Goal: Information Seeking & Learning: Learn about a topic

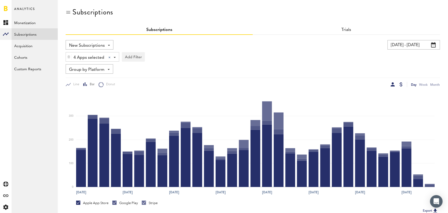
click at [401, 83] on div at bounding box center [401, 84] width 3 height 4
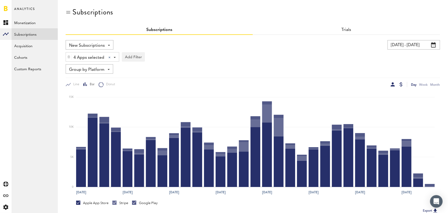
click at [392, 83] on div at bounding box center [393, 84] width 4 height 4
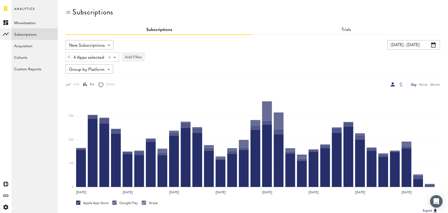
click at [101, 71] on span "Group by Platform" at bounding box center [86, 69] width 35 height 9
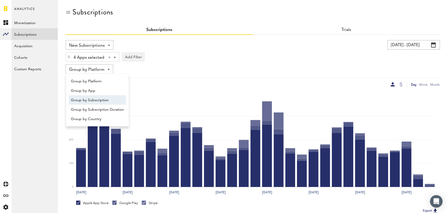
click at [100, 99] on span "Group by Subscription" at bounding box center [97, 100] width 53 height 9
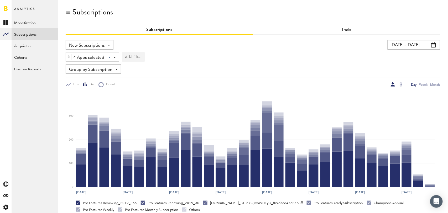
click at [132, 56] on button "Add Filter" at bounding box center [133, 56] width 23 height 9
click at [147, 97] on li "Subscription durations" at bounding box center [146, 98] width 43 height 9
click at [159, 57] on div "Subscription durations" at bounding box center [153, 57] width 46 height 9
click at [154, 77] on span "1 month" at bounding box center [147, 79] width 40 height 9
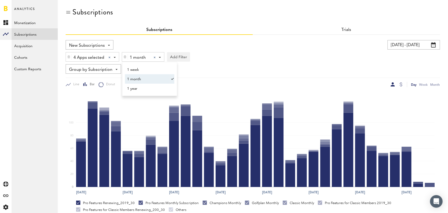
click at [236, 58] on div "4 Apps selected 4 Apps selected All Active Inactive CoachNow: Skill Coaching Ap…" at bounding box center [253, 56] width 375 height 12
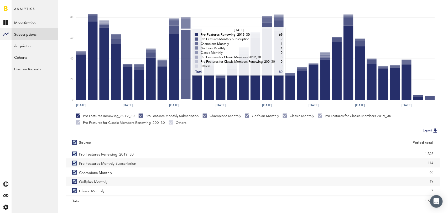
scroll to position [98, 0]
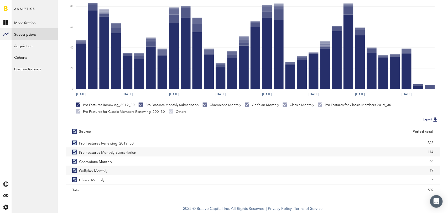
click at [74, 132] on label at bounding box center [75, 132] width 7 height 0
checkbox input "false"
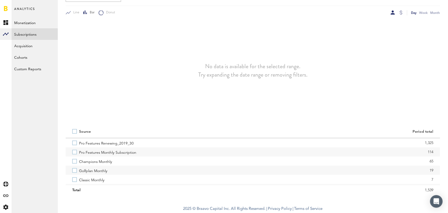
scroll to position [72, 0]
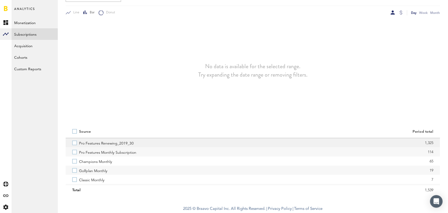
click at [74, 142] on label "Pro Features Renewing_2019_30" at bounding box center [159, 142] width 174 height 9
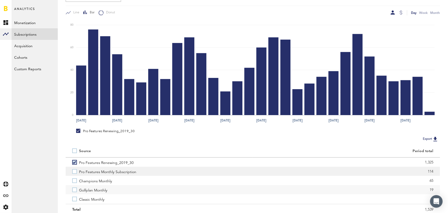
click at [74, 172] on label "Pro Features Monthly Subscription" at bounding box center [159, 171] width 174 height 9
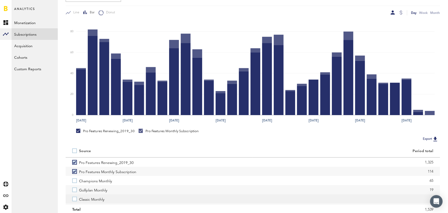
click at [76, 199] on label "Classic Monthly" at bounding box center [159, 199] width 174 height 9
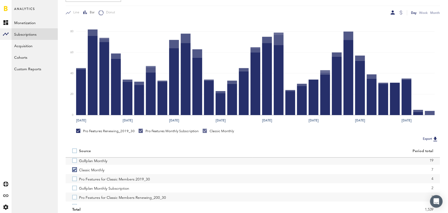
scroll to position [30, 0]
click at [75, 176] on label "Pro Features for Classic Members 2019_30" at bounding box center [159, 178] width 174 height 9
click at [75, 195] on label "Pro Features for Classic Members Renewing_200_30" at bounding box center [159, 197] width 174 height 9
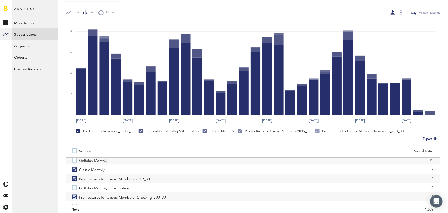
scroll to position [36, 0]
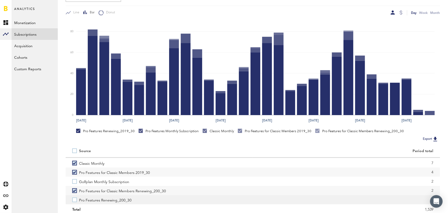
click at [75, 201] on label "Pro Features Renewing_200_30" at bounding box center [159, 199] width 174 height 9
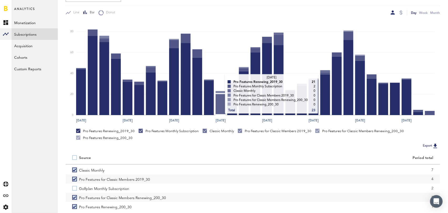
scroll to position [0, 0]
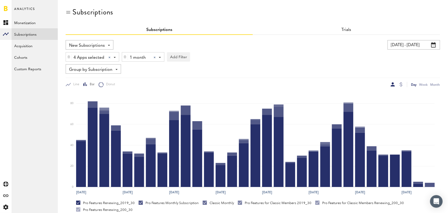
click at [154, 57] on div at bounding box center [155, 57] width 2 height 2
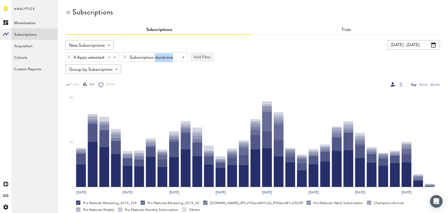
click at [154, 57] on div "Subscription durations" at bounding box center [153, 57] width 46 height 9
click at [151, 89] on span "1 year" at bounding box center [147, 88] width 40 height 9
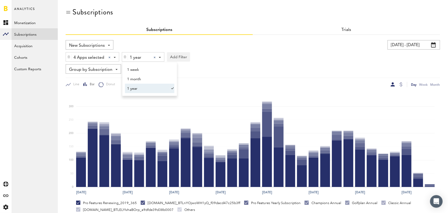
click at [248, 66] on div "Group by Subscription Group by Platform Group by App Group by Subscription Grou…" at bounding box center [253, 68] width 375 height 9
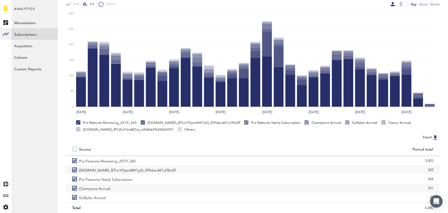
scroll to position [98, 0]
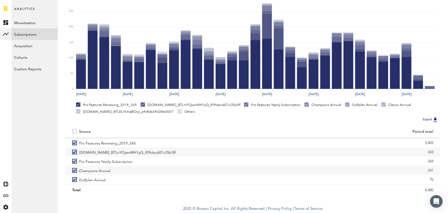
click at [74, 132] on label at bounding box center [75, 132] width 7 height 0
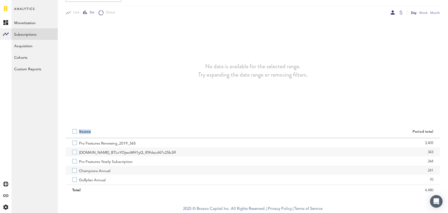
scroll to position [72, 0]
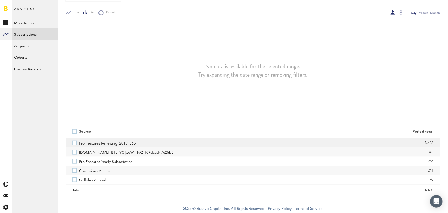
click at [74, 142] on label "Pro Features Renewing_2019_365" at bounding box center [159, 142] width 174 height 9
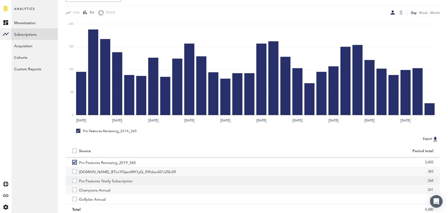
click at [76, 182] on label "Pro Features Yearly Subscription" at bounding box center [159, 180] width 174 height 9
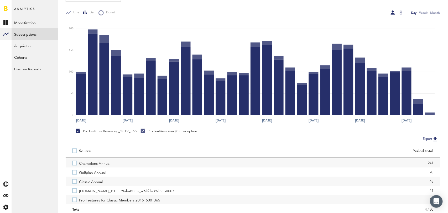
click at [76, 182] on label "Classic Annual" at bounding box center [159, 181] width 174 height 9
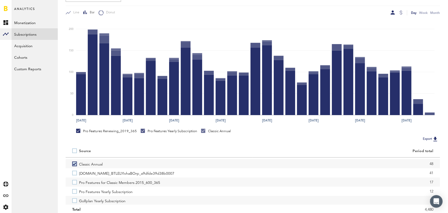
scroll to position [50, 0]
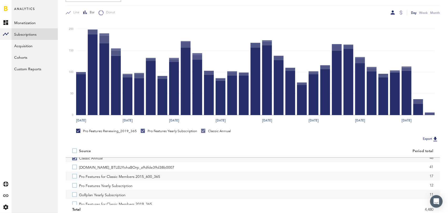
click at [76, 182] on label "Pro Features Yearly Subscription" at bounding box center [159, 185] width 174 height 9
click at [75, 175] on label "Pro Features for Classic Members 2015_600_365" at bounding box center [159, 176] width 174 height 9
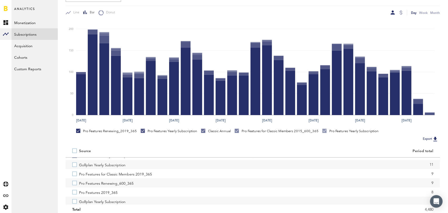
scroll to position [81, 0]
click at [75, 175] on label "Pro Features for Classic Members 2019_365" at bounding box center [159, 173] width 174 height 9
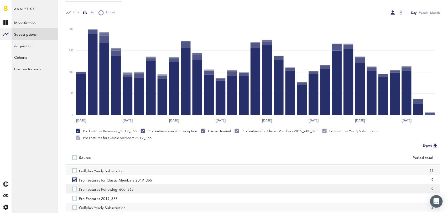
click at [75, 192] on label "Pro Features Renewing_600_365" at bounding box center [159, 189] width 174 height 9
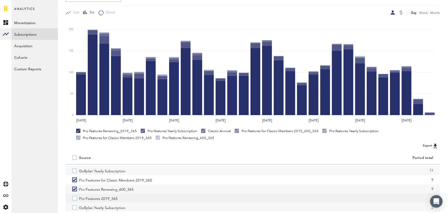
click at [75, 199] on label "Pro Features 2019_365" at bounding box center [159, 198] width 174 height 9
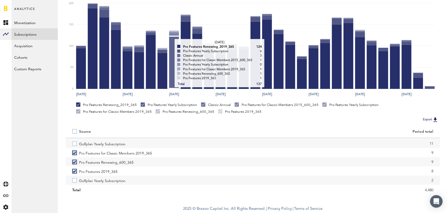
scroll to position [0, 0]
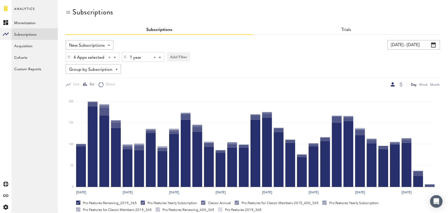
click at [155, 57] on div at bounding box center [155, 57] width 2 height 2
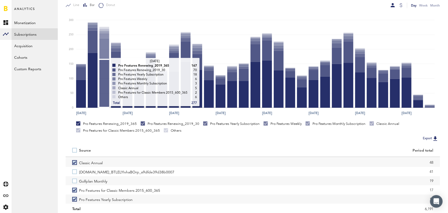
scroll to position [98, 0]
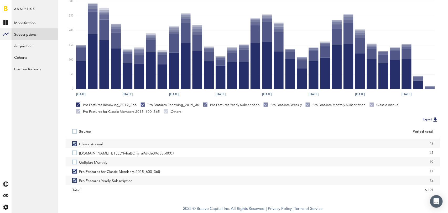
click at [75, 132] on label at bounding box center [75, 132] width 7 height 0
checkbox input "true"
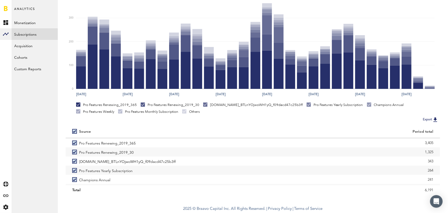
scroll to position [0, 0]
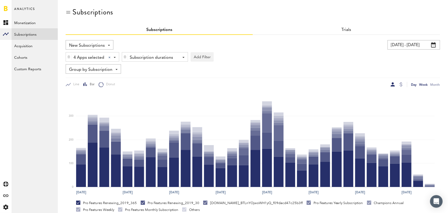
click at [422, 84] on div "Week" at bounding box center [423, 85] width 8 height 6
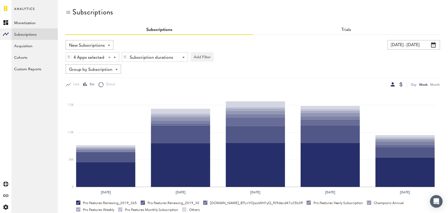
click at [402, 84] on div at bounding box center [401, 84] width 3 height 4
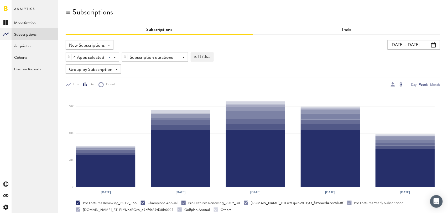
click at [402, 85] on div at bounding box center [401, 84] width 3 height 4
click at [349, 30] on link "Trials" at bounding box center [347, 30] width 10 height 4
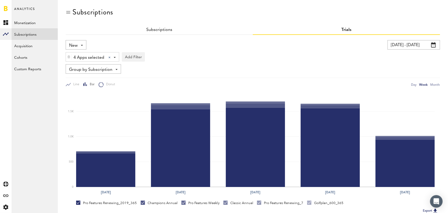
click at [82, 45] on span at bounding box center [82, 45] width 2 height 1
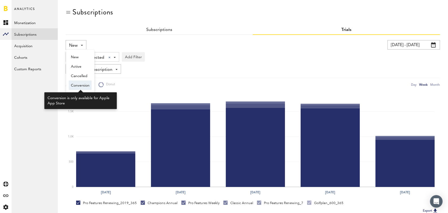
click at [84, 84] on span "Conversion" at bounding box center [80, 85] width 19 height 9
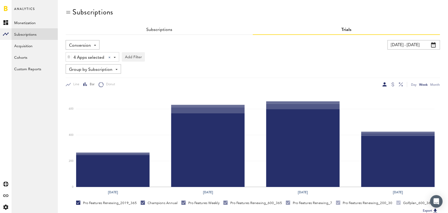
click at [76, 48] on span "Conversion" at bounding box center [80, 45] width 22 height 9
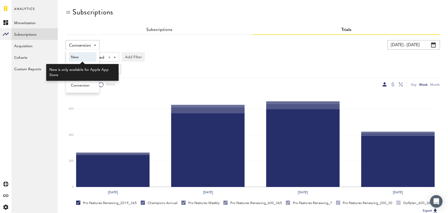
click at [81, 56] on span "New" at bounding box center [82, 57] width 23 height 9
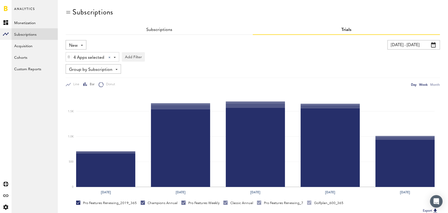
click at [413, 84] on div "Day" at bounding box center [414, 85] width 6 height 6
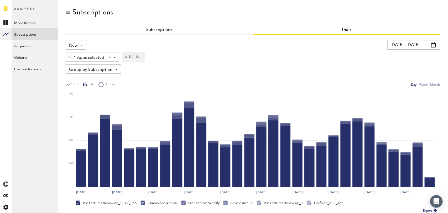
click at [159, 27] on div "Subscriptions" at bounding box center [159, 29] width 187 height 9
click at [157, 29] on link "Subscriptions" at bounding box center [159, 30] width 26 height 4
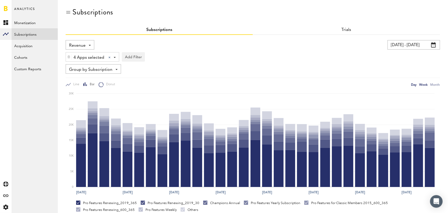
click at [424, 85] on div "Week" at bounding box center [423, 85] width 8 height 6
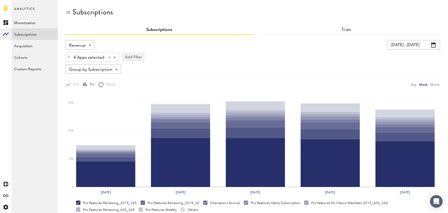
click at [83, 41] on div "Revenue Revenue MRR Actives Trial Status Billing Retries New Subscriptions Rene…" at bounding box center [80, 44] width 29 height 9
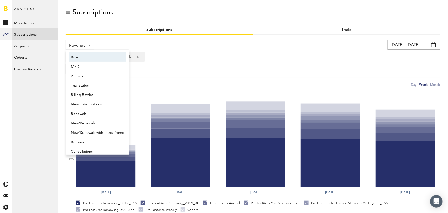
scroll to position [3, 0]
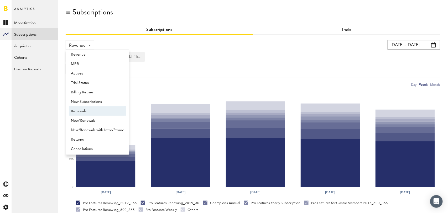
click at [89, 112] on span "Renewals" at bounding box center [97, 111] width 53 height 9
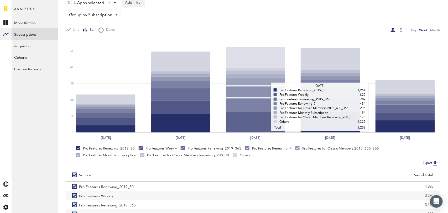
scroll to position [98, 0]
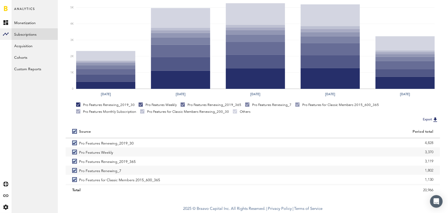
click at [76, 132] on label at bounding box center [75, 132] width 7 height 0
checkbox input "false"
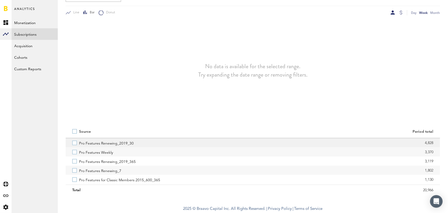
click at [75, 143] on label "Pro Features Renewing_2019_30" at bounding box center [159, 142] width 174 height 9
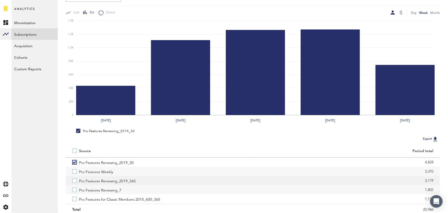
click at [75, 182] on label "Pro Features Renewing_2019_365" at bounding box center [159, 180] width 174 height 9
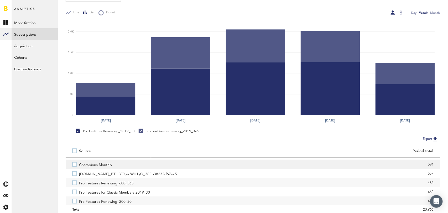
scroll to position [63, 0]
click at [75, 180] on label "Pro Features Renewing_600_365" at bounding box center [159, 182] width 174 height 9
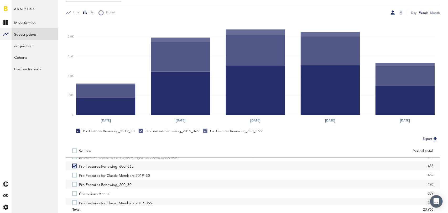
scroll to position [87, 0]
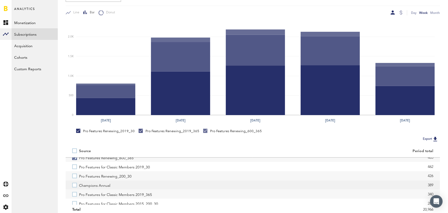
click at [75, 184] on label "Champions Annual" at bounding box center [159, 185] width 174 height 9
